Goal: Information Seeking & Learning: Learn about a topic

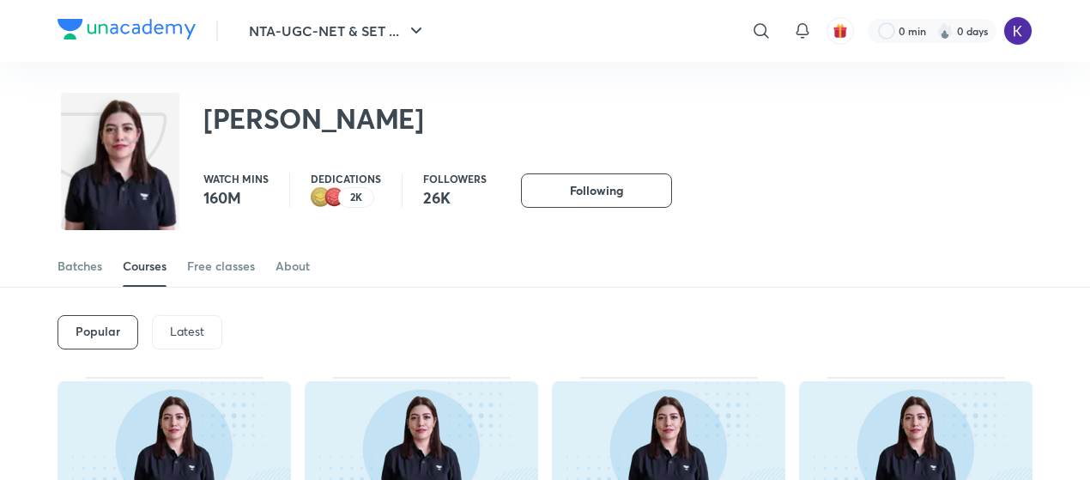
click at [156, 284] on link "Courses" at bounding box center [145, 265] width 44 height 41
click at [182, 324] on p "Latest" at bounding box center [187, 331] width 34 height 14
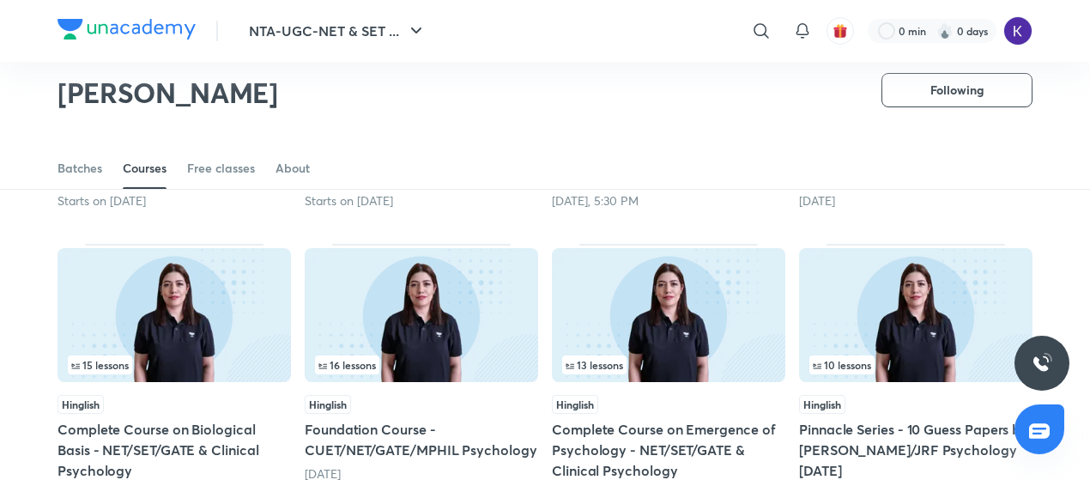
scroll to position [676, 0]
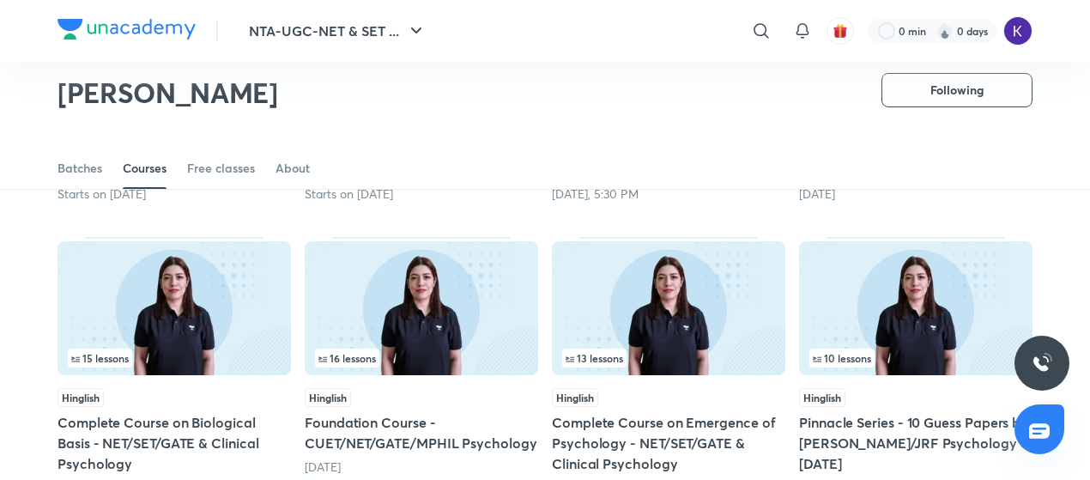
click at [221, 294] on img at bounding box center [174, 308] width 233 height 134
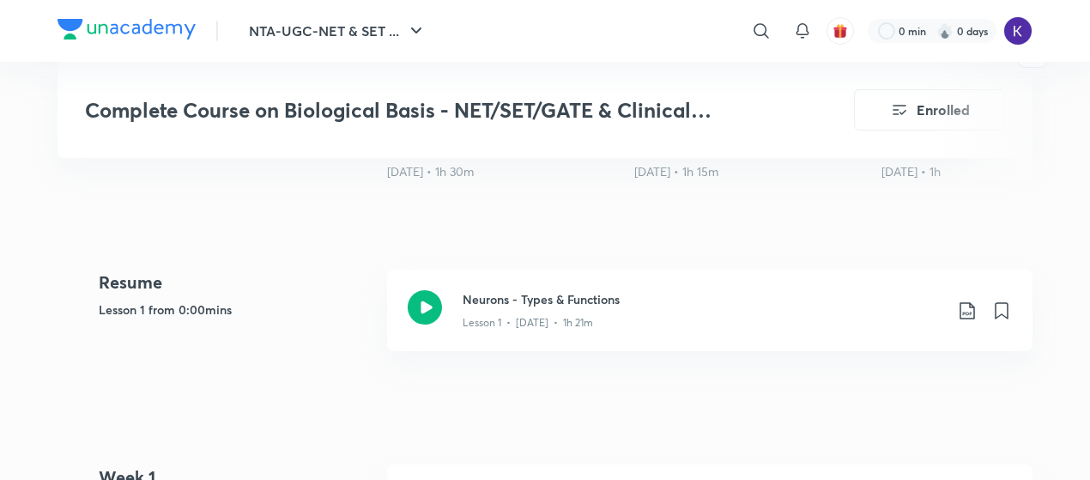
scroll to position [776, 0]
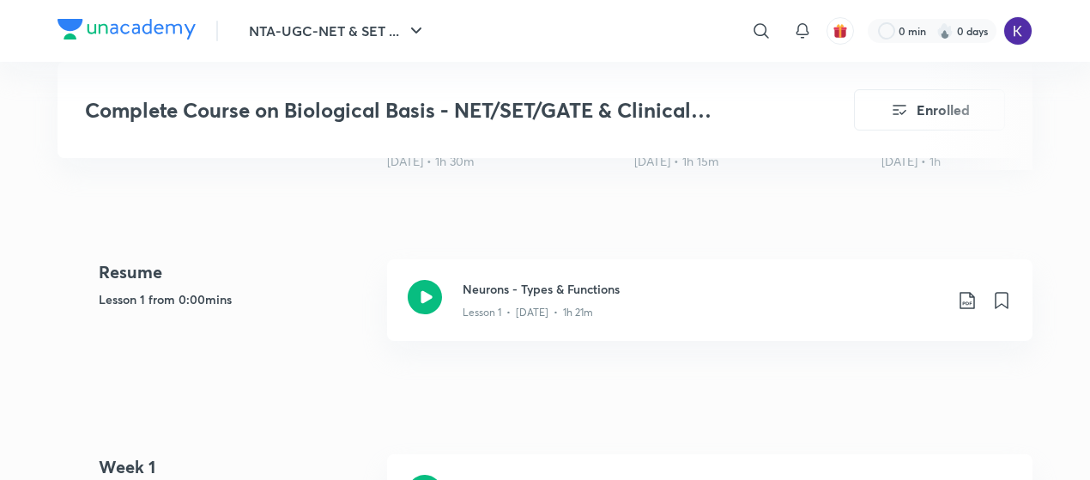
click at [469, 305] on p "Lesson 1 • [DATE] • 1h 21m" at bounding box center [528, 312] width 130 height 15
